Goal: Task Accomplishment & Management: Complete application form

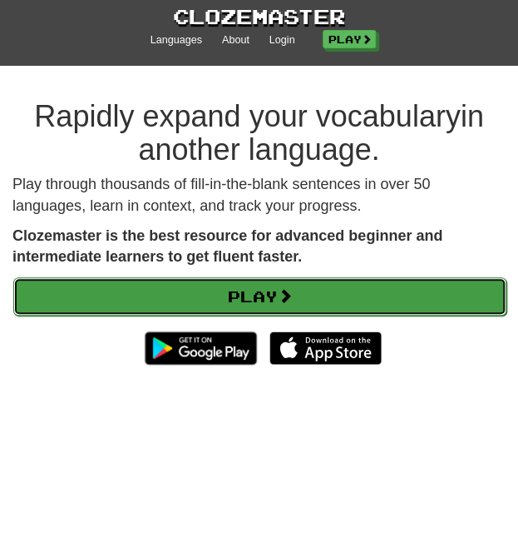
click at [251, 278] on link "Play" at bounding box center [259, 296] width 493 height 38
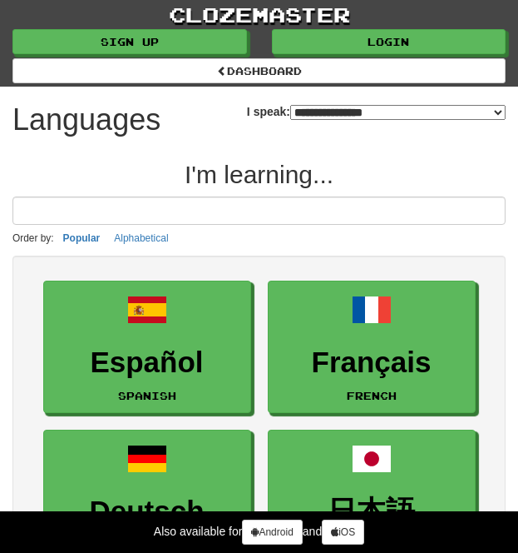
select select "*******"
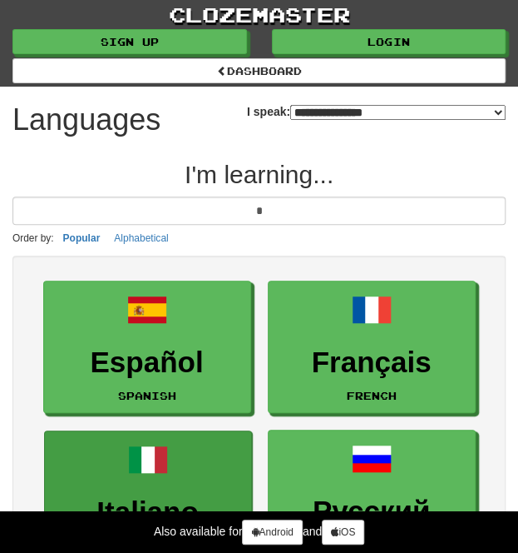
type input "*"
click at [100, 488] on link "Italiano Italian" at bounding box center [148, 496] width 208 height 132
